Goal: Navigation & Orientation: Find specific page/section

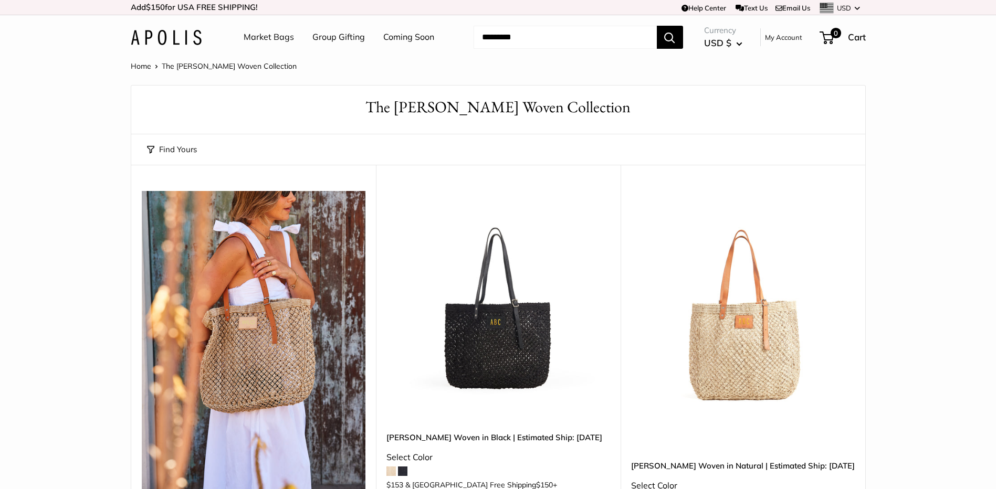
click at [271, 33] on link "Market Bags" at bounding box center [269, 37] width 50 height 16
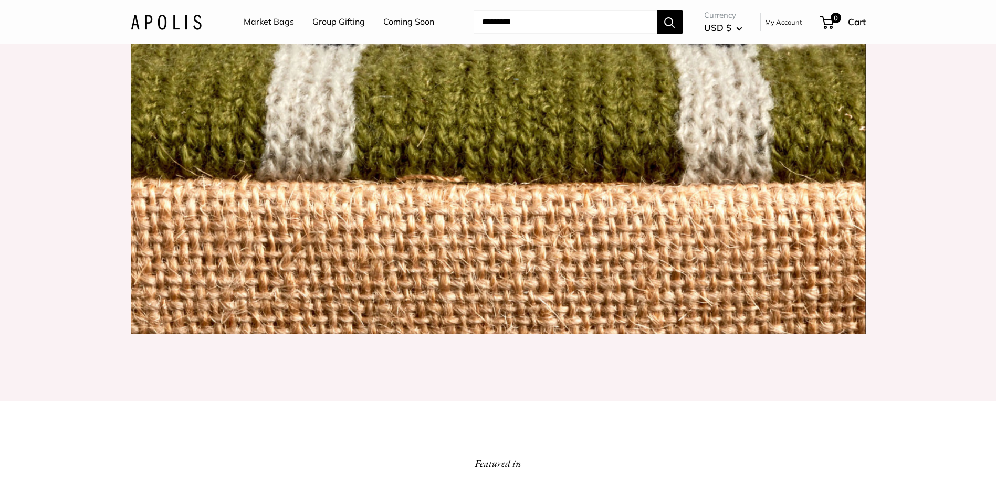
scroll to position [1260, 0]
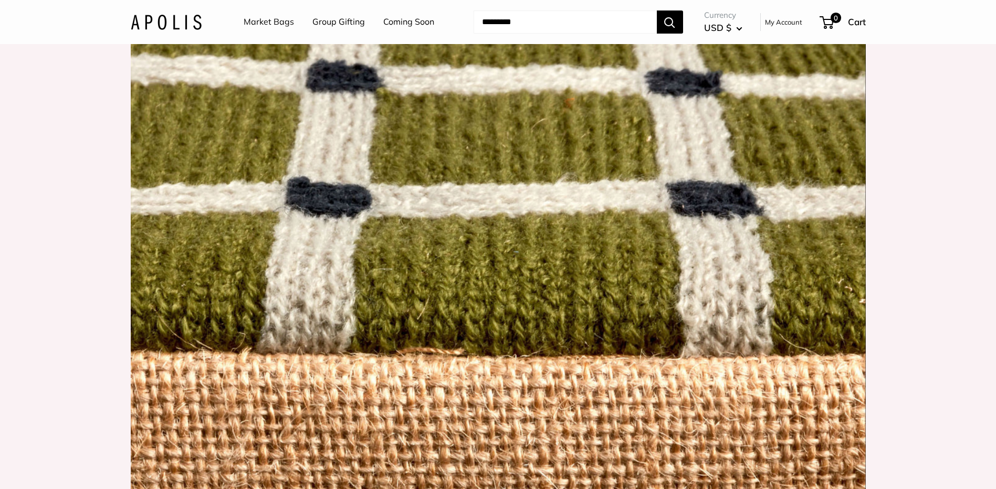
click at [274, 22] on link "Market Bags" at bounding box center [269, 22] width 50 height 16
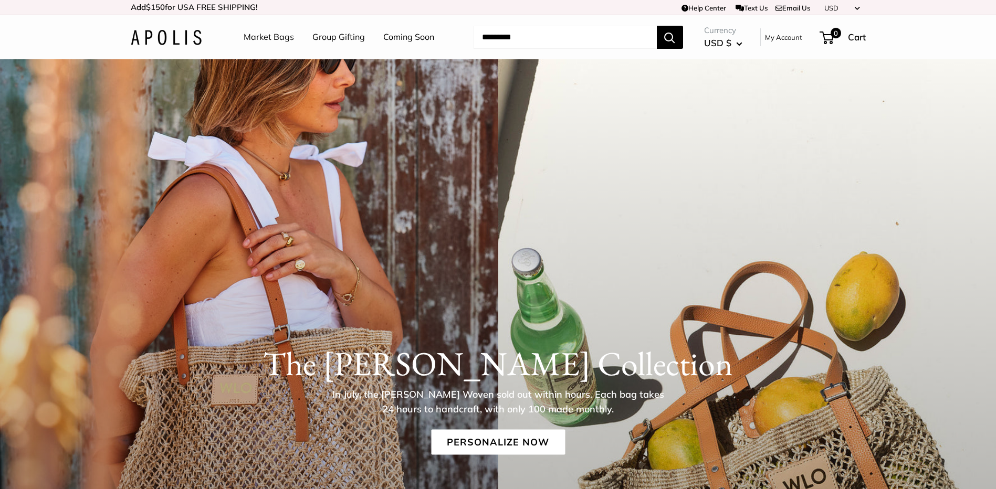
click at [406, 36] on link "Coming Soon" at bounding box center [408, 37] width 51 height 16
